Goal: Information Seeking & Learning: Check status

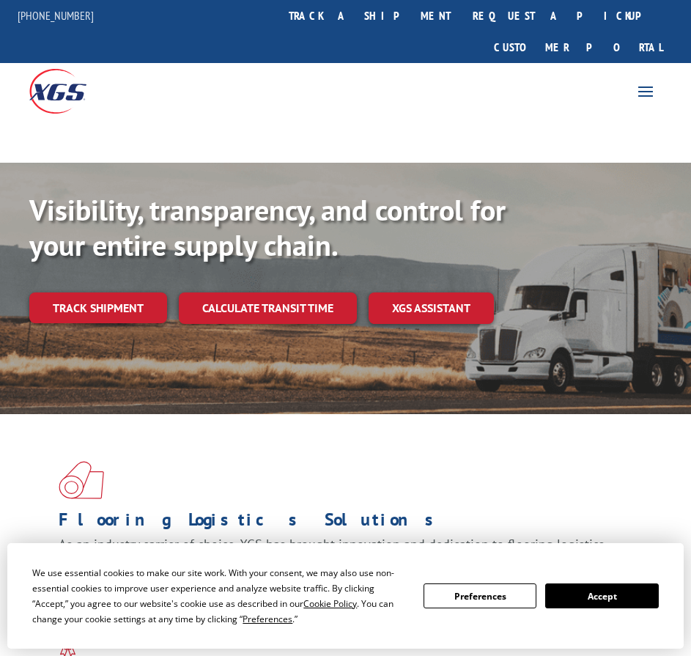
drag, startPoint x: 419, startPoint y: 21, endPoint x: 411, endPoint y: 31, distance: 12.0
click at [419, 21] on link "track a shipment" at bounding box center [370, 16] width 184 height 32
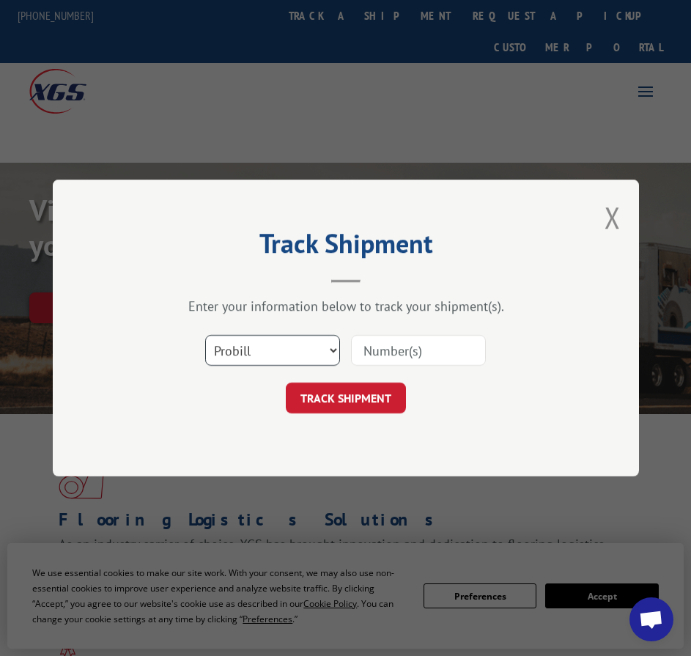
drag, startPoint x: 290, startPoint y: 351, endPoint x: 282, endPoint y: 359, distance: 11.4
click at [290, 351] on select "Select category... Probill BOL PO" at bounding box center [272, 350] width 135 height 31
select select "bol"
click at [205, 335] on select "Select category... Probill BOL PO" at bounding box center [272, 350] width 135 height 31
click at [373, 348] on input at bounding box center [418, 350] width 135 height 31
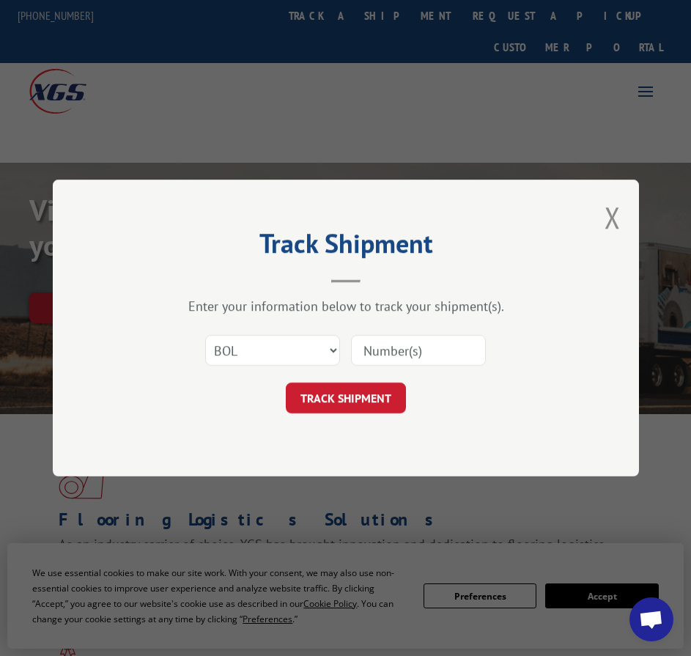
paste input "263266"
type input "263266"
click at [374, 403] on button "TRACK SHIPMENT" at bounding box center [346, 398] width 120 height 31
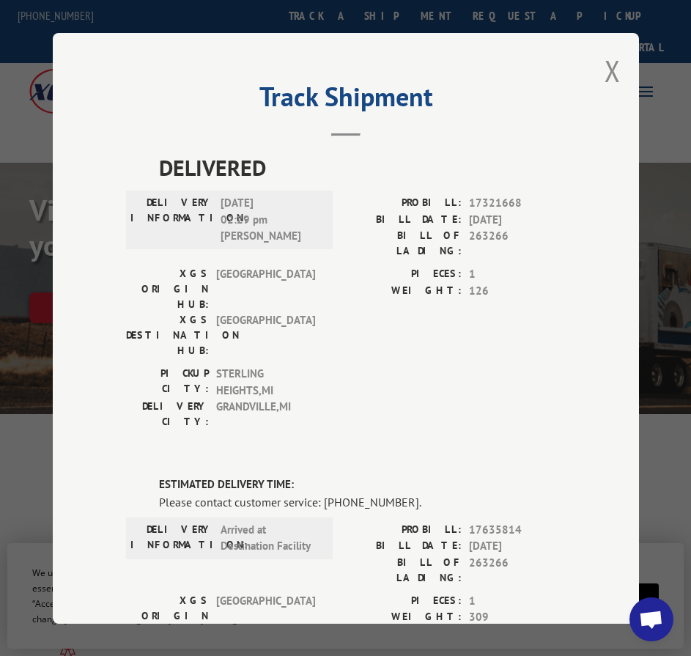
click at [373, 592] on div "PIECES: 1 WEIGHT: 309" at bounding box center [456, 642] width 220 height 100
click at [332, 592] on div "XGS ORIGIN HUB: TUNNEL HILL XGS DESTINATION HUB: [GEOGRAPHIC_DATA] PIECES: 1 WE…" at bounding box center [346, 642] width 440 height 100
